Goal: Task Accomplishment & Management: Complete application form

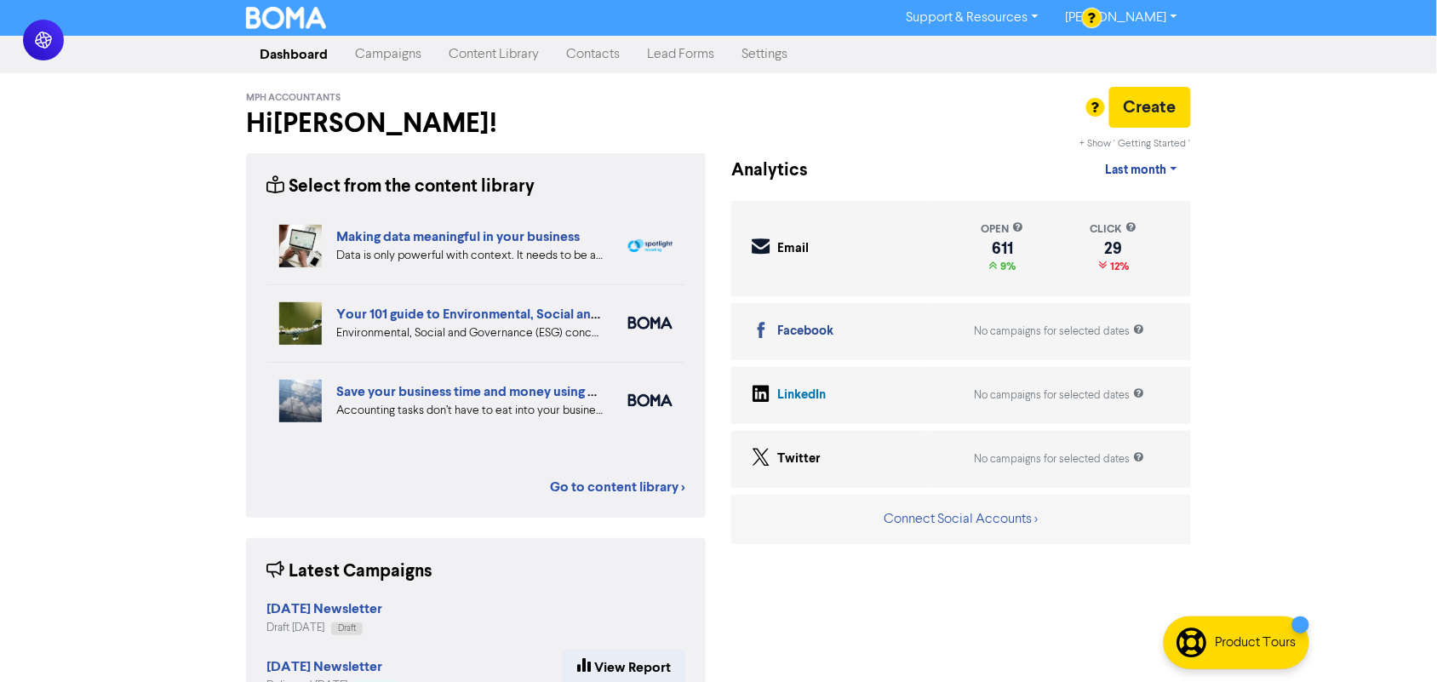
click at [552, 55] on link "Contacts" at bounding box center [592, 54] width 81 height 34
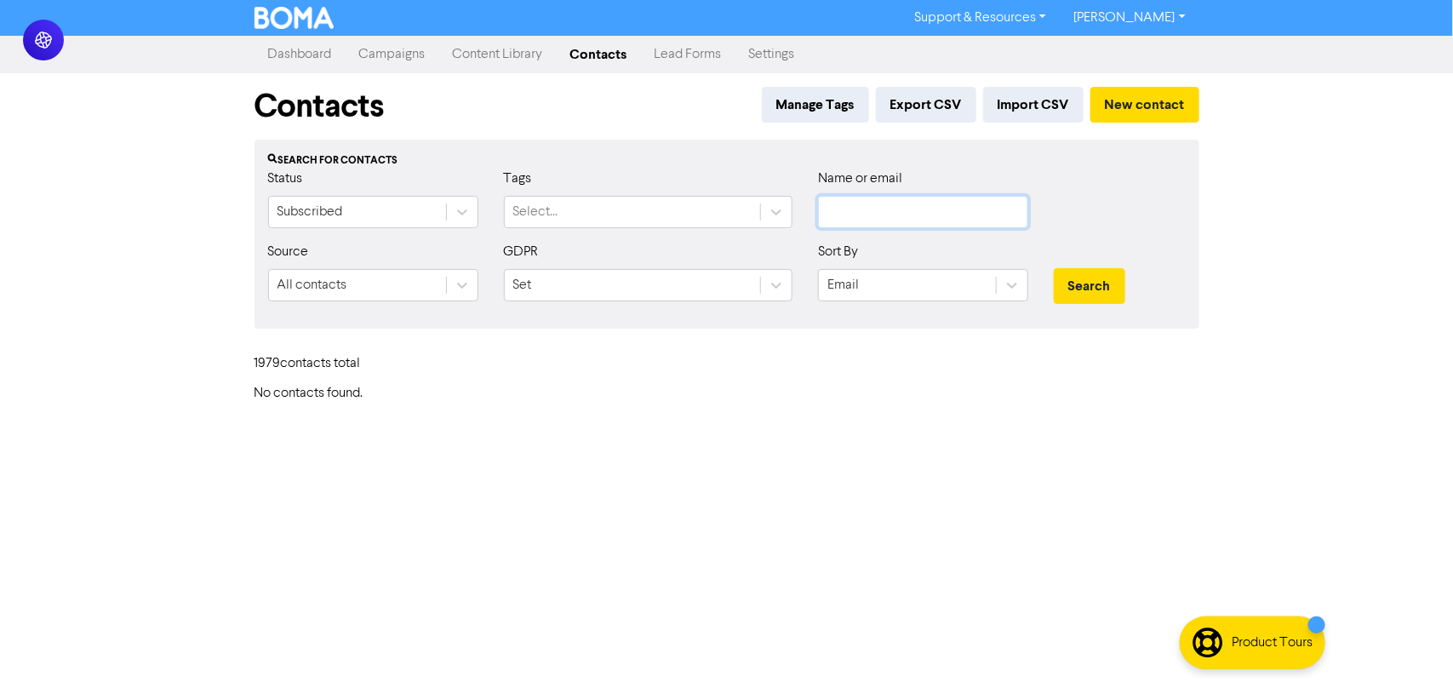
drag, startPoint x: 894, startPoint y: 217, endPoint x: 902, endPoint y: 163, distance: 55.1
click at [894, 214] on input "text" at bounding box center [923, 212] width 210 height 32
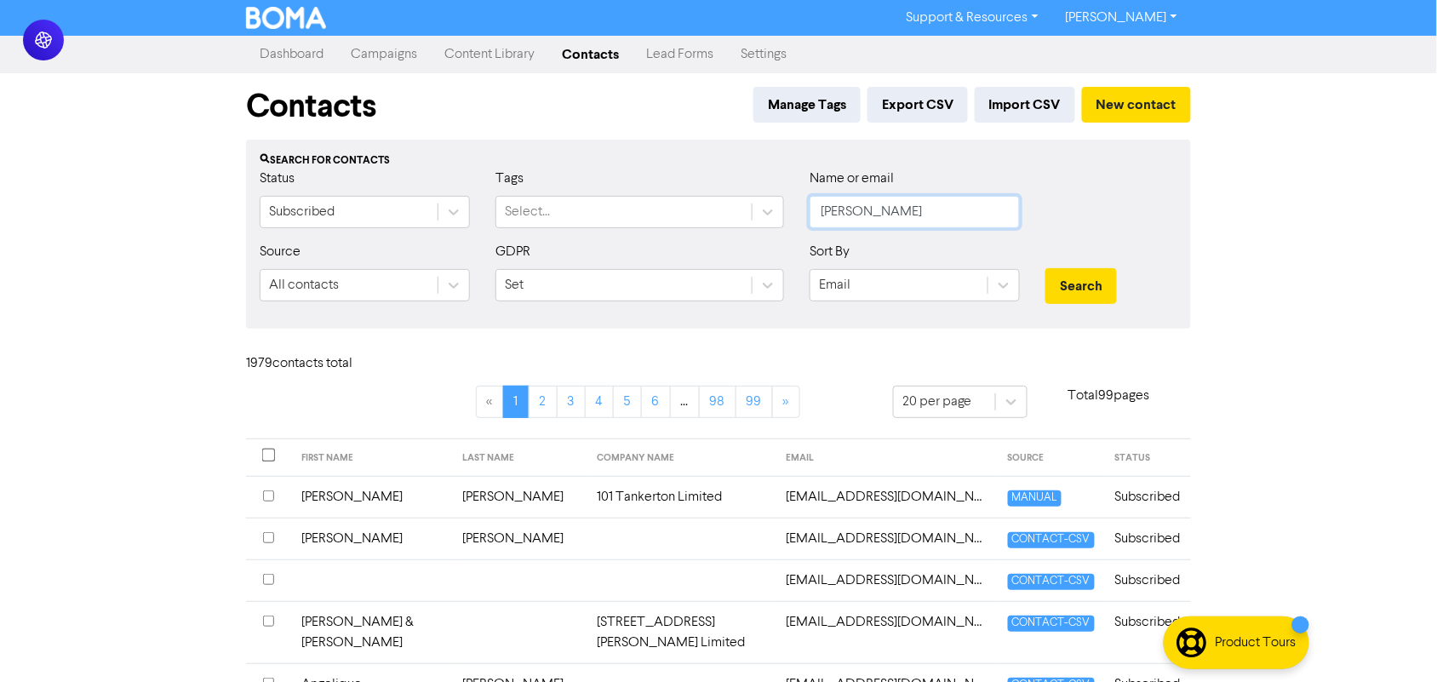
type input "[PERSON_NAME]"
click at [1045, 268] on button "Search" at bounding box center [1080, 286] width 71 height 36
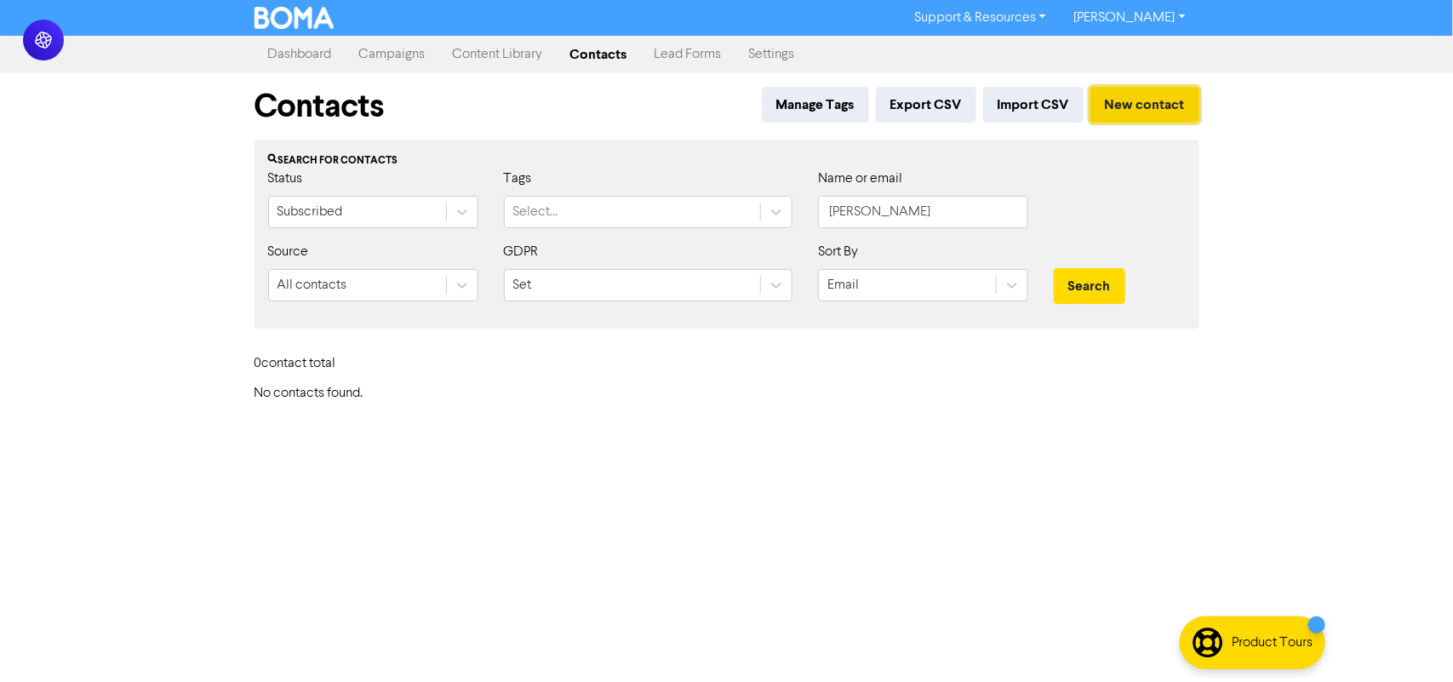
click at [1145, 115] on button "New contact" at bounding box center [1144, 105] width 109 height 36
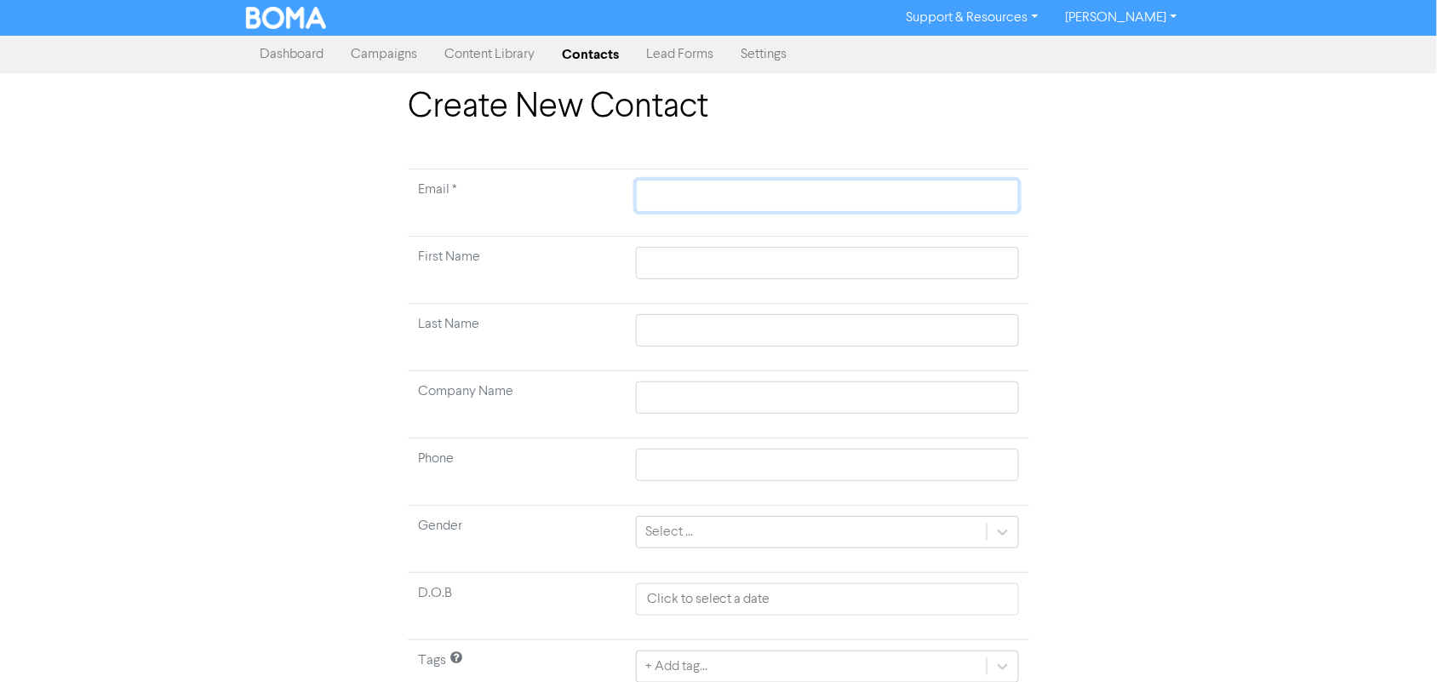
click at [708, 192] on input "text" at bounding box center [827, 196] width 383 height 32
paste input "[EMAIL_ADDRESS][DOMAIN_NAME]"
type input "[EMAIL_ADDRESS][DOMAIN_NAME]"
click at [705, 270] on input "text" at bounding box center [827, 263] width 383 height 32
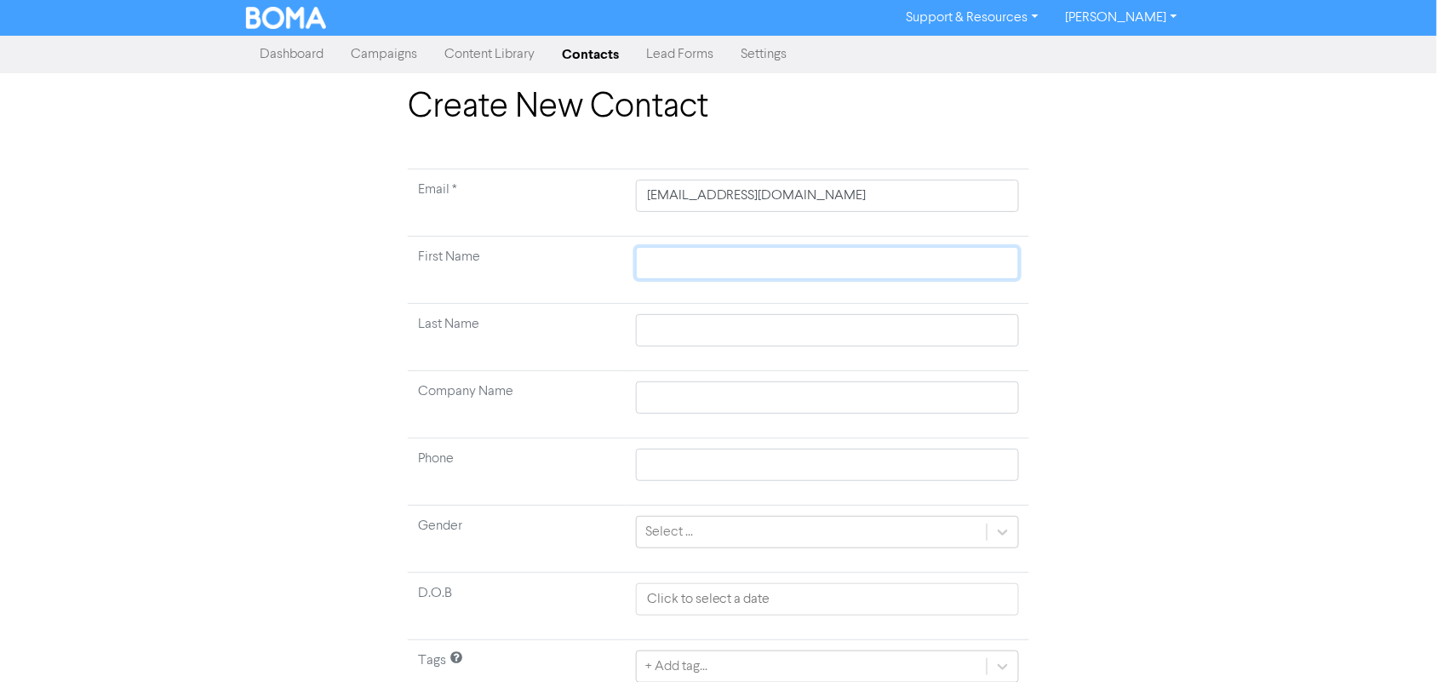
type input "A"
type input "An"
type input "[PERSON_NAME]"
type input "Anai"
type input "Anais"
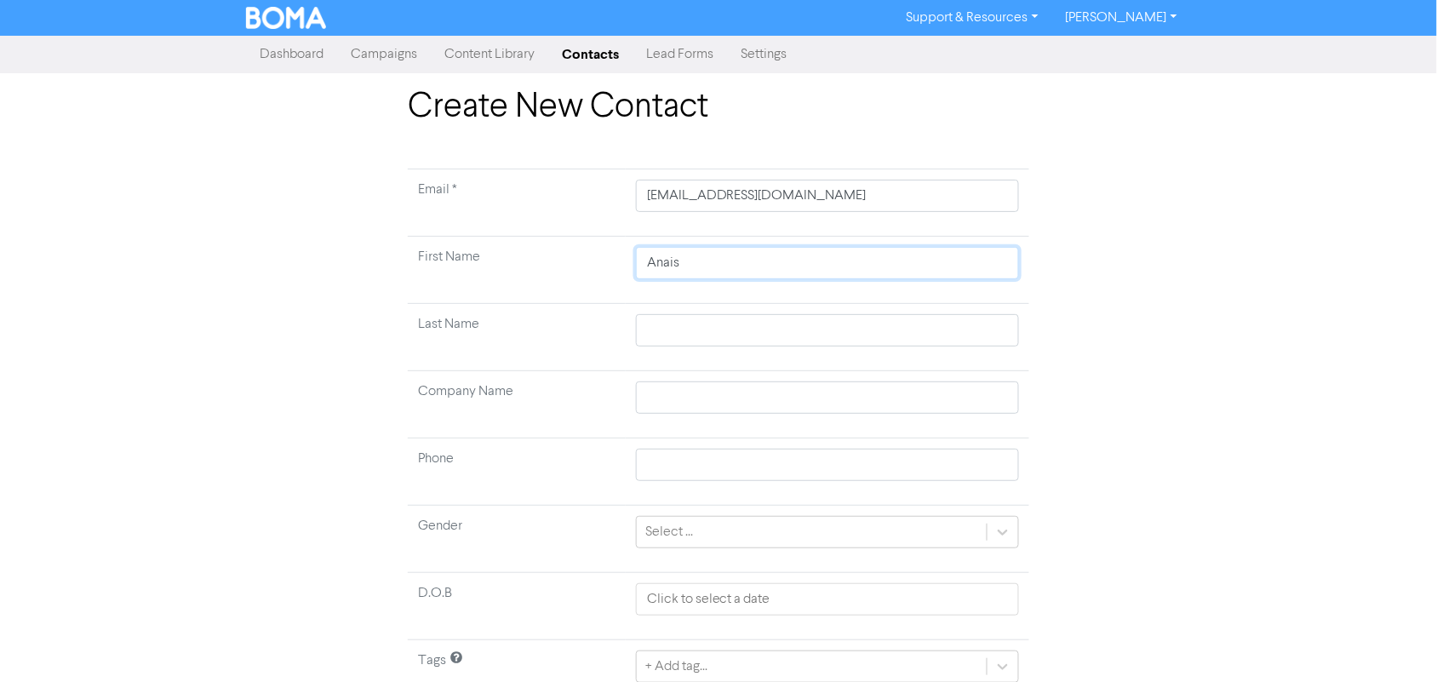
type input "Anais"
type input "L"
type input "Le"
type input "Leb"
type input "Lebr"
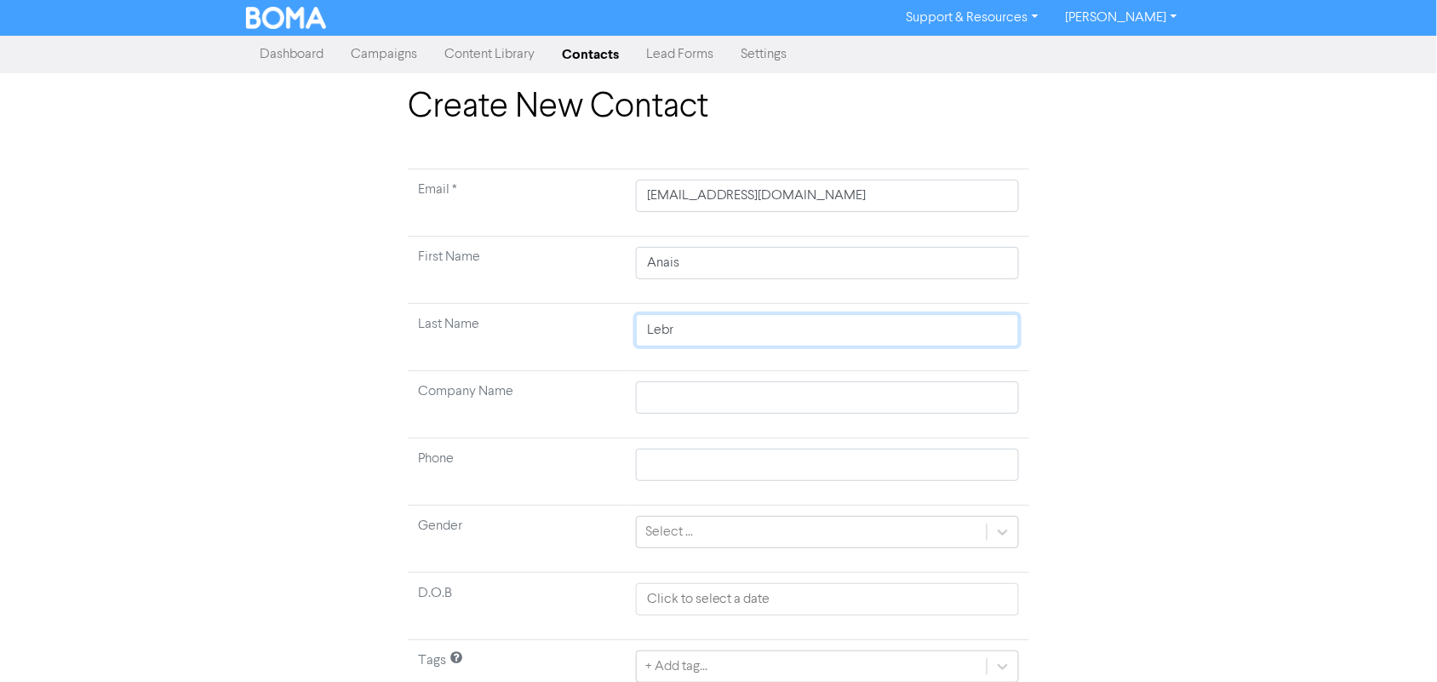
type input "Lebru"
type input "[PERSON_NAME]"
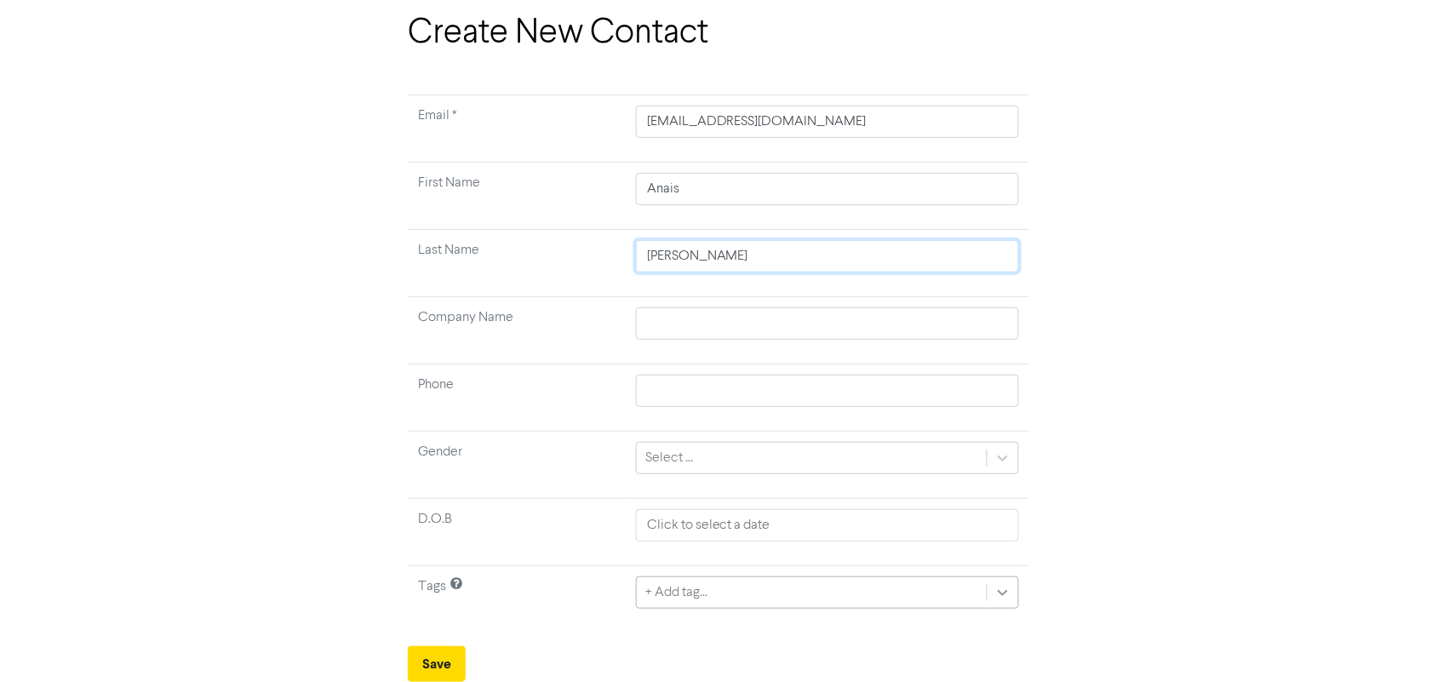
type input "[PERSON_NAME]"
click at [694, 586] on div "+ Add tag..." at bounding box center [827, 592] width 383 height 32
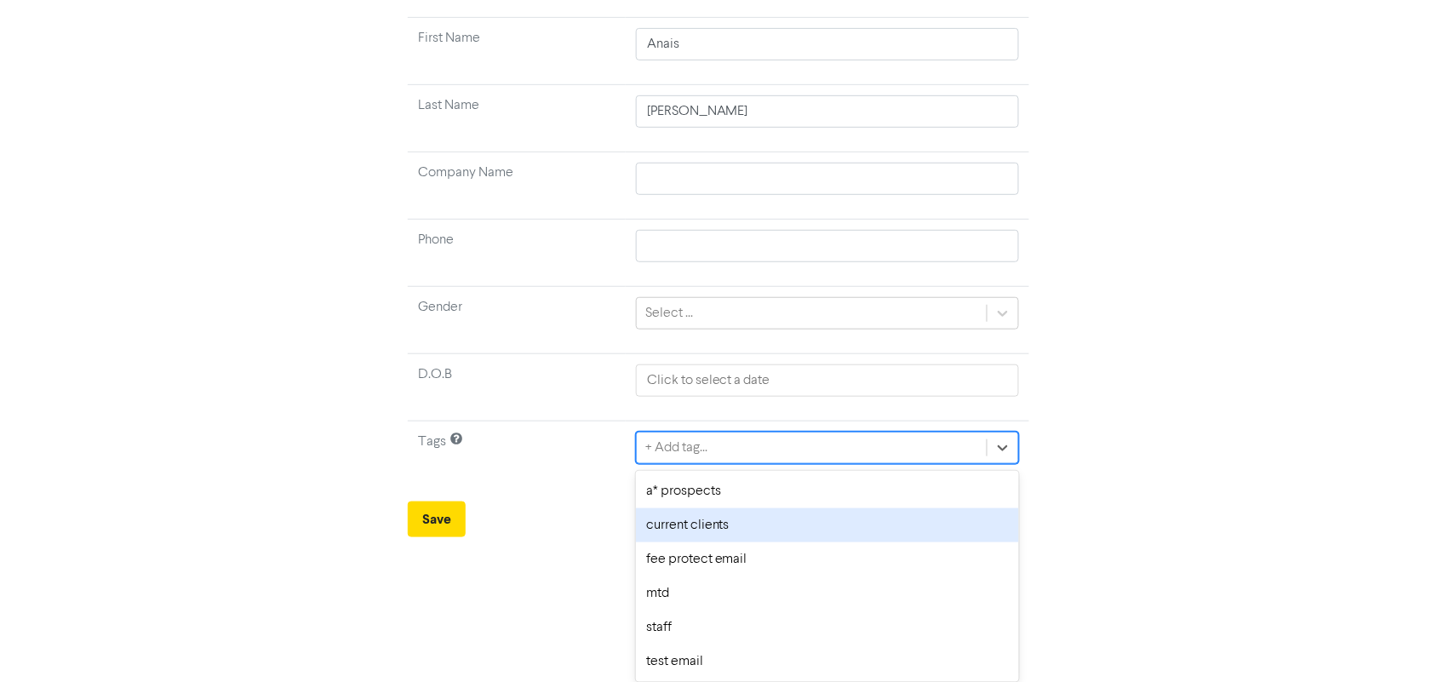
click at [688, 532] on div "current clients" at bounding box center [827, 525] width 383 height 34
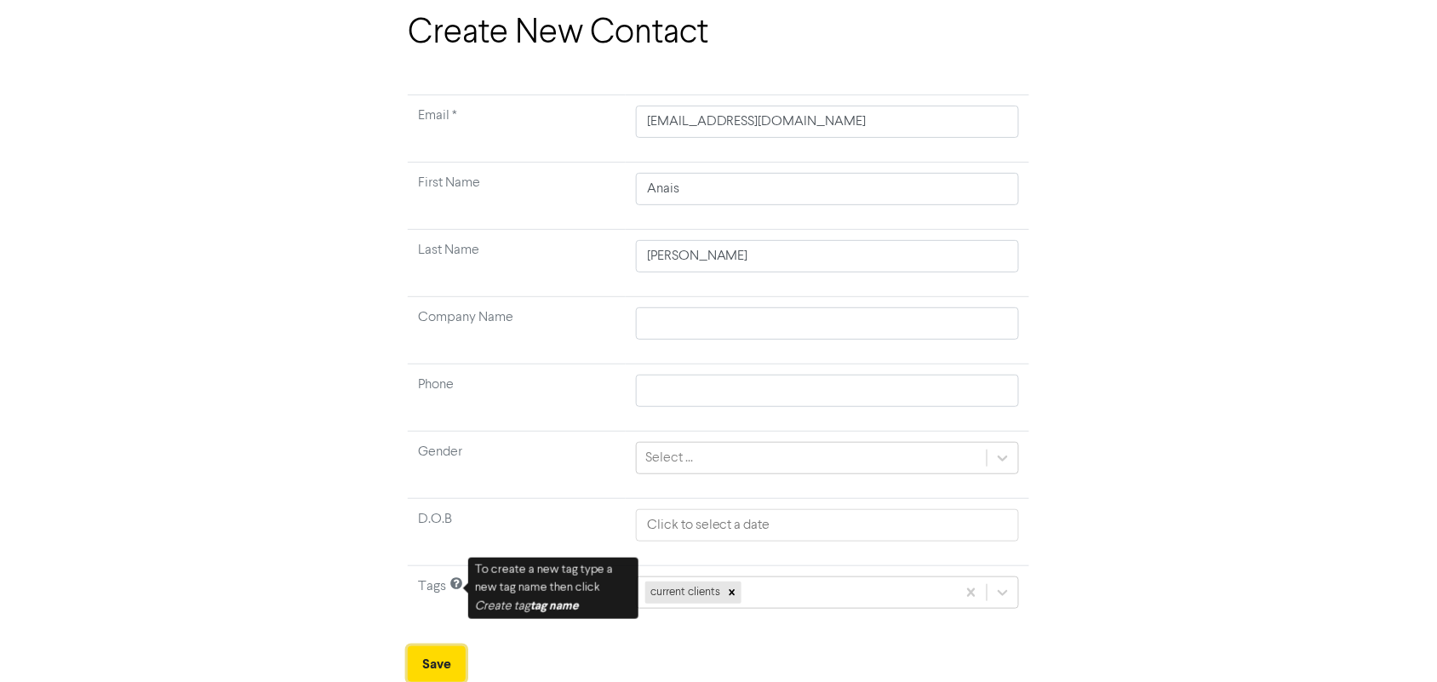
drag, startPoint x: 453, startPoint y: 664, endPoint x: 534, endPoint y: 641, distance: 84.9
click at [452, 664] on button "Save" at bounding box center [437, 664] width 58 height 36
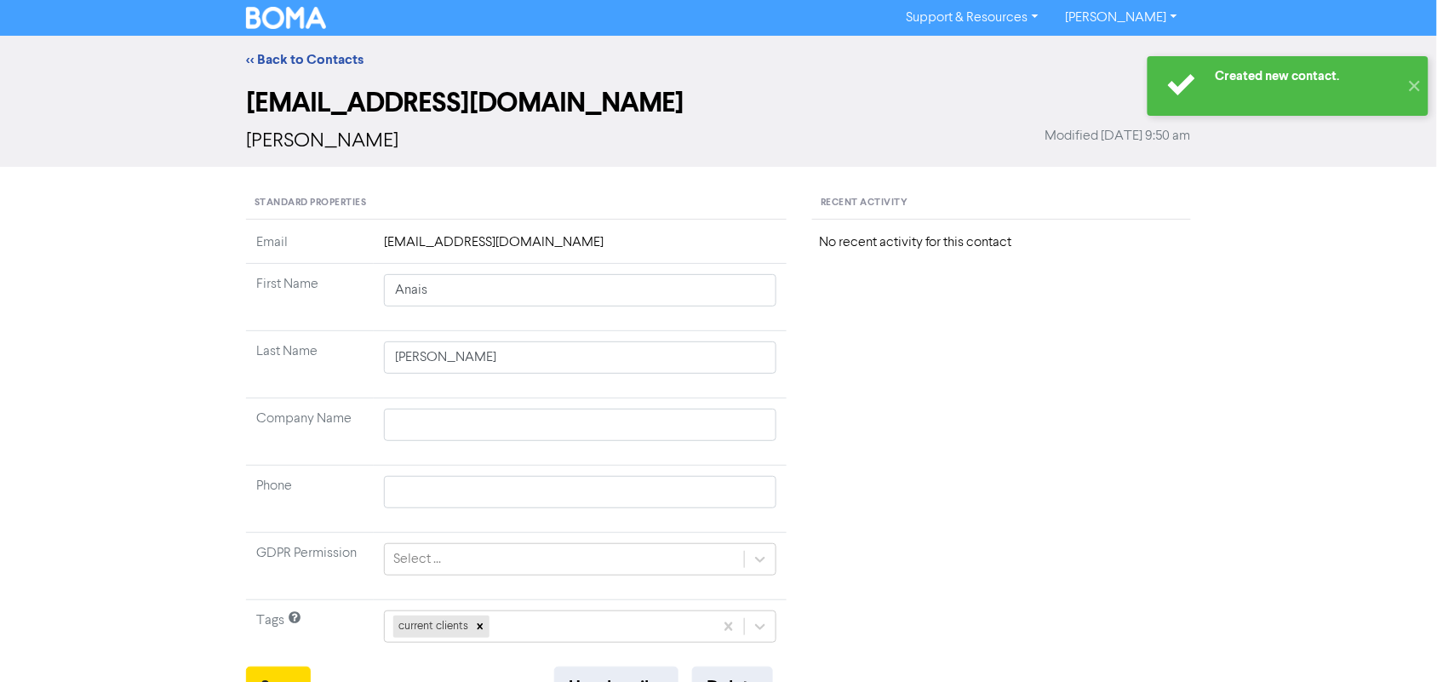
scroll to position [213, 0]
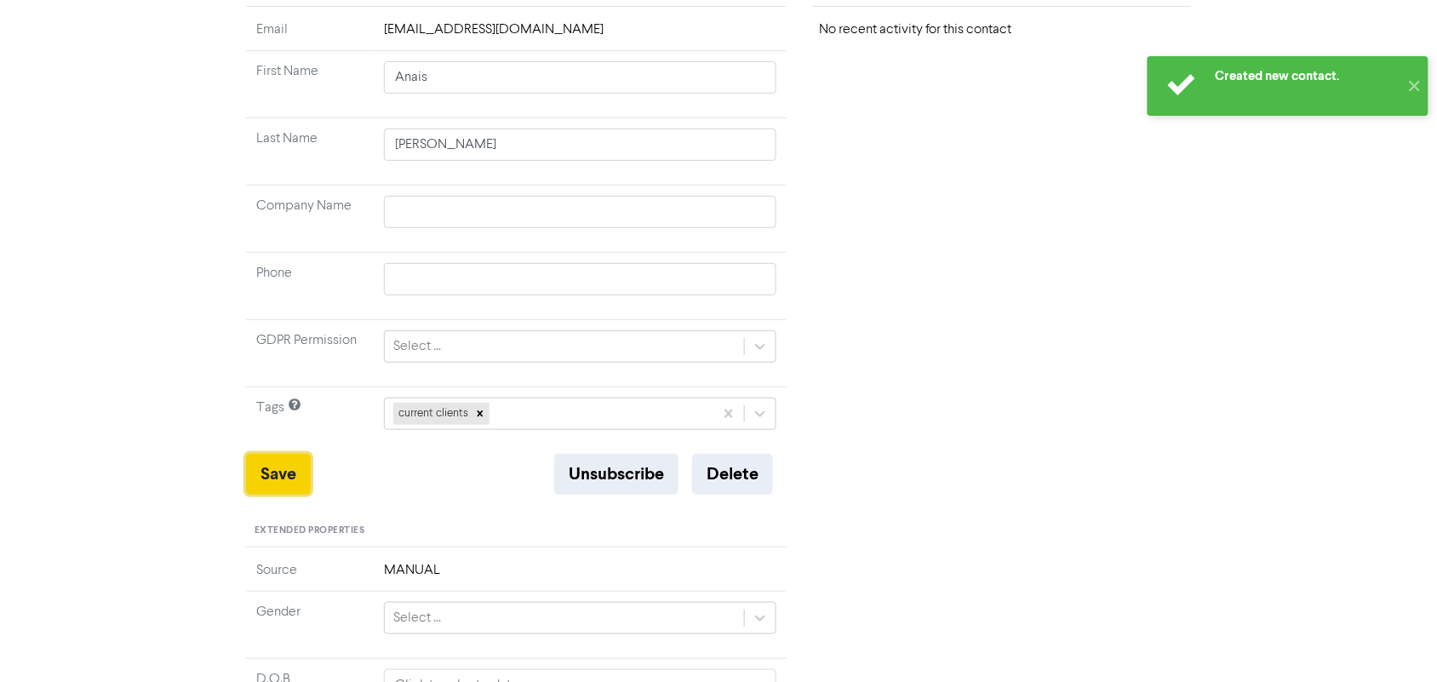
click at [294, 482] on button "Save" at bounding box center [278, 474] width 65 height 41
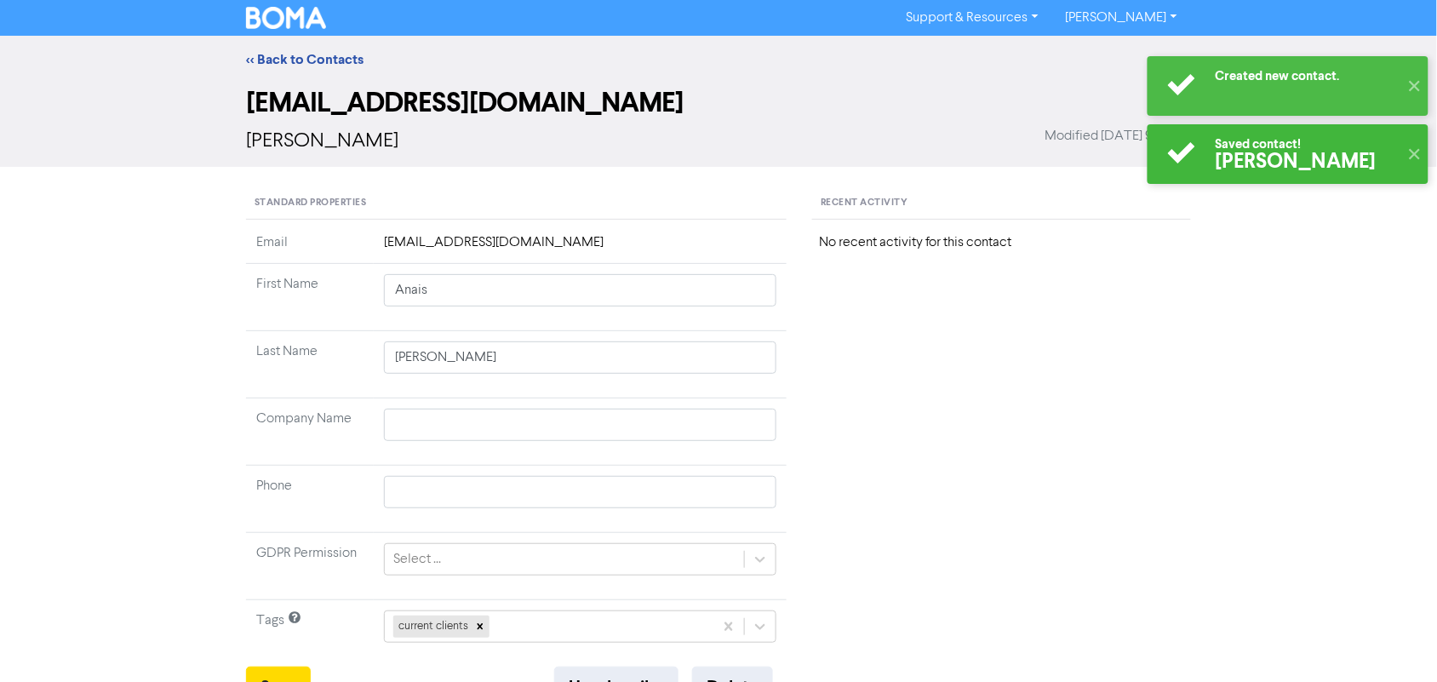
click at [296, 14] on img at bounding box center [286, 18] width 80 height 22
